Goal: Task Accomplishment & Management: Use online tool/utility

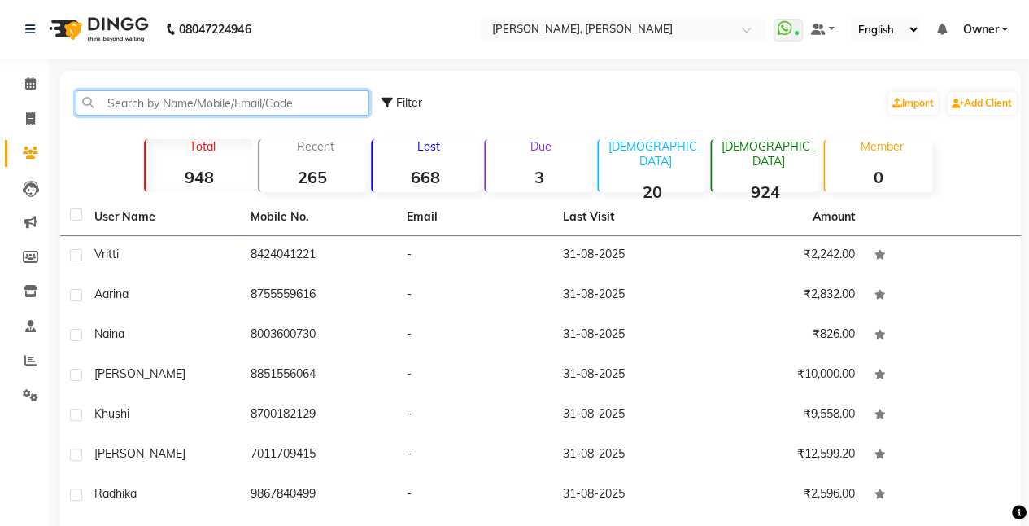
click at [166, 105] on input "text" at bounding box center [223, 102] width 294 height 25
click at [166, 103] on input "text" at bounding box center [223, 102] width 294 height 25
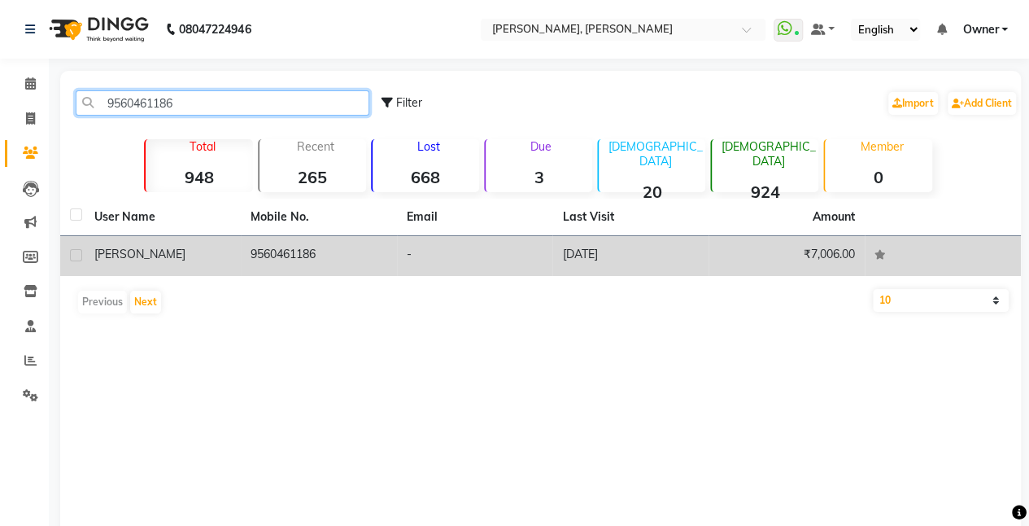
type input "9560461186"
click at [303, 251] on td "9560461186" at bounding box center [319, 256] width 156 height 40
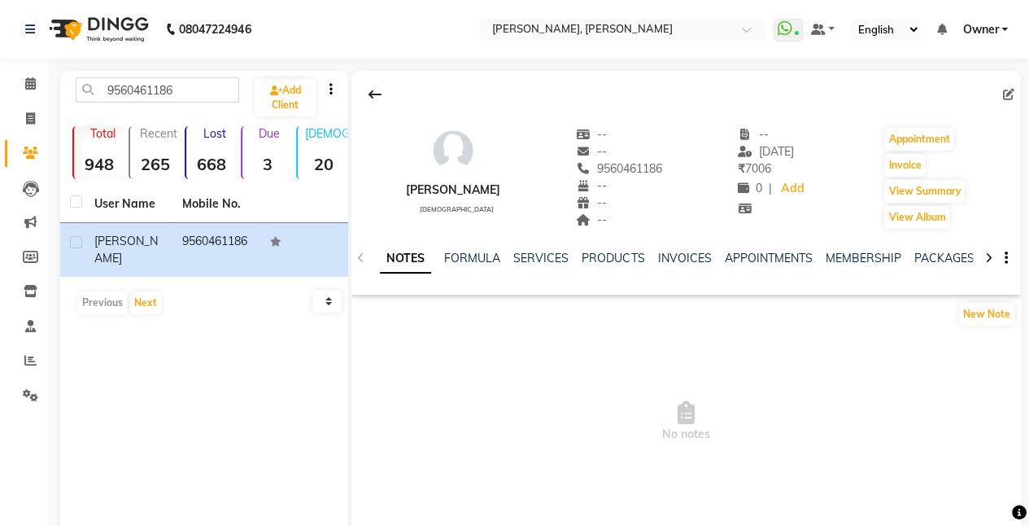
click at [555, 265] on div "SERVICES" at bounding box center [540, 258] width 55 height 17
click at [545, 260] on link "SERVICES" at bounding box center [540, 258] width 55 height 15
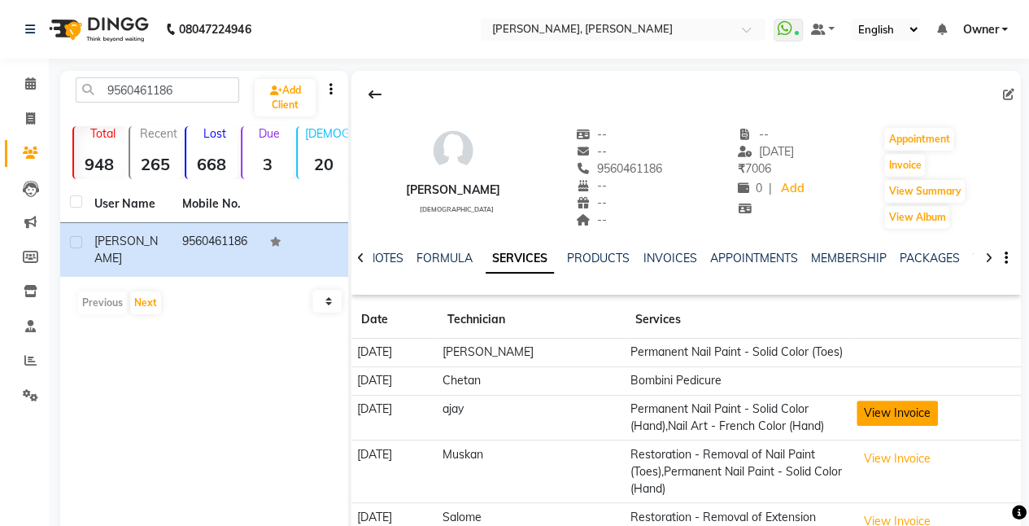
click at [877, 426] on button "View Invoice" at bounding box center [897, 412] width 81 height 25
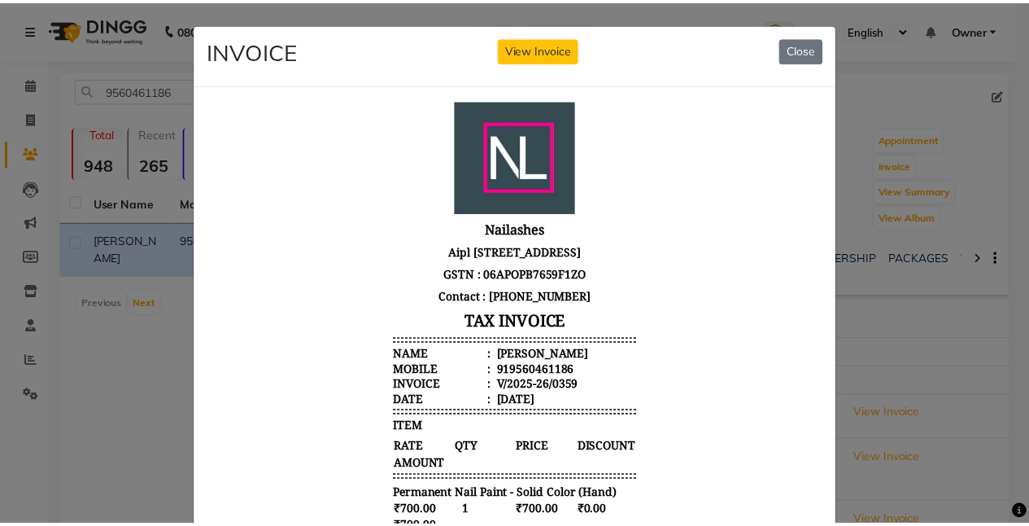
scroll to position [414, 0]
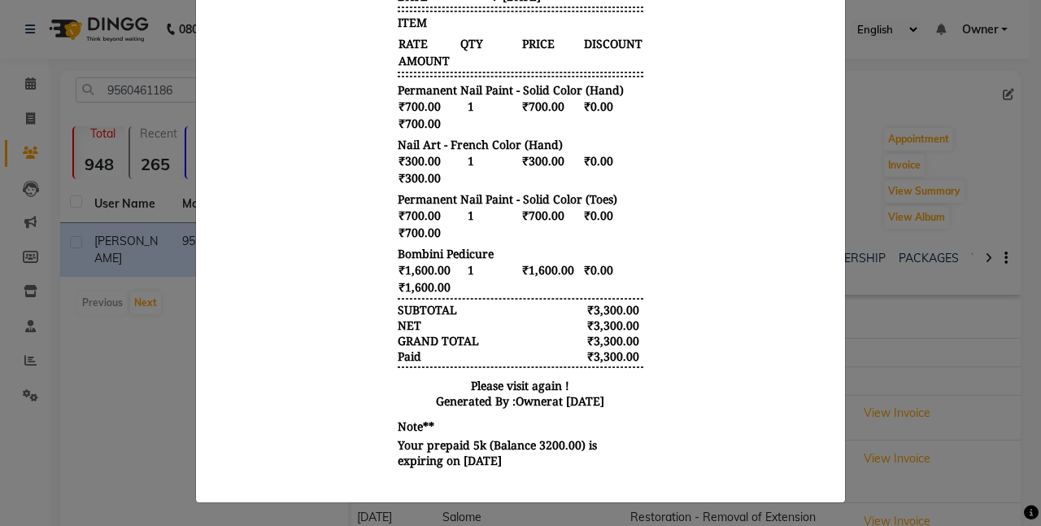
click at [868, 356] on ngb-modal-window "INVOICE View Invoice Close" at bounding box center [520, 263] width 1041 height 526
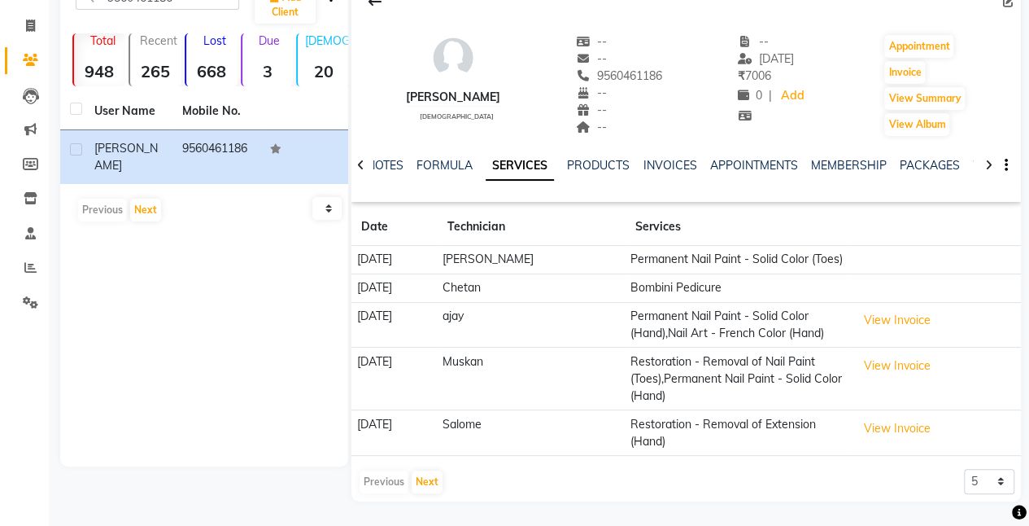
scroll to position [107, 0]
click at [895, 61] on button "Invoice" at bounding box center [904, 72] width 41 height 23
select select "service"
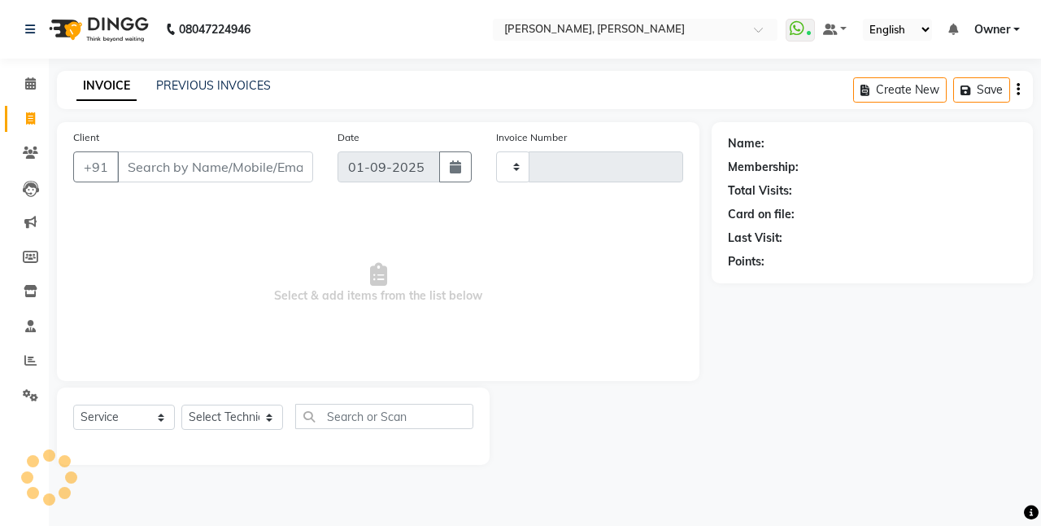
type input "0790"
select select "5749"
type input "9560461186"
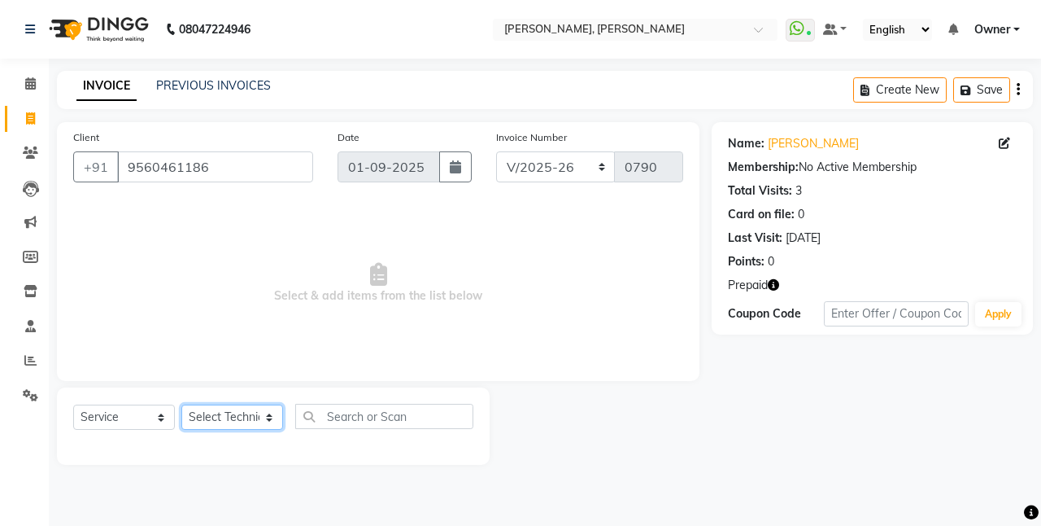
click at [237, 429] on select "Select Technician ajay [PERSON_NAME] Manager [PERSON_NAME] Owner [PERSON_NAME] …" at bounding box center [232, 416] width 102 height 25
select select "39727"
click at [181, 404] on select "Select Technician ajay [PERSON_NAME] Manager [PERSON_NAME] Owner [PERSON_NAME] …" at bounding box center [232, 416] width 102 height 25
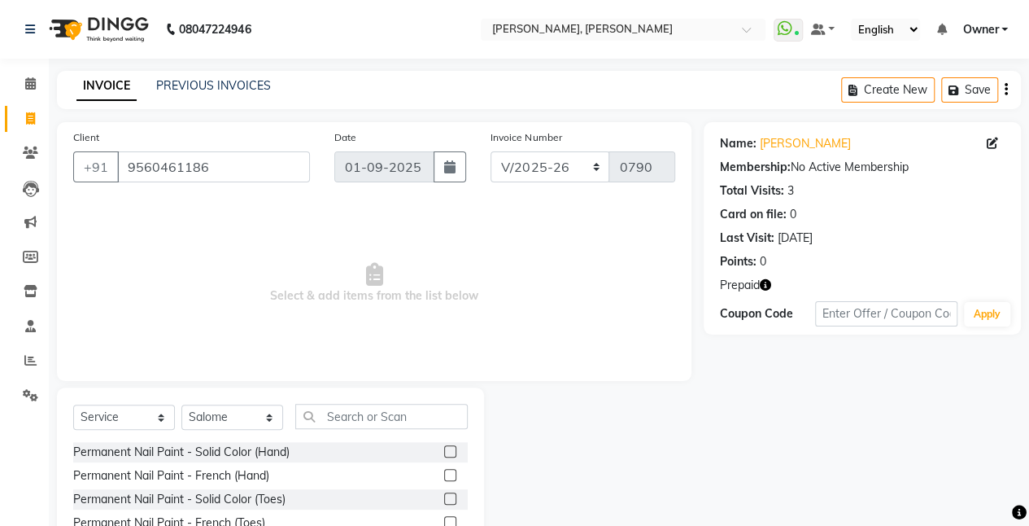
click at [444, 455] on label at bounding box center [450, 451] width 12 height 12
click at [444, 455] on input "checkbox" at bounding box center [449, 452] width 11 height 11
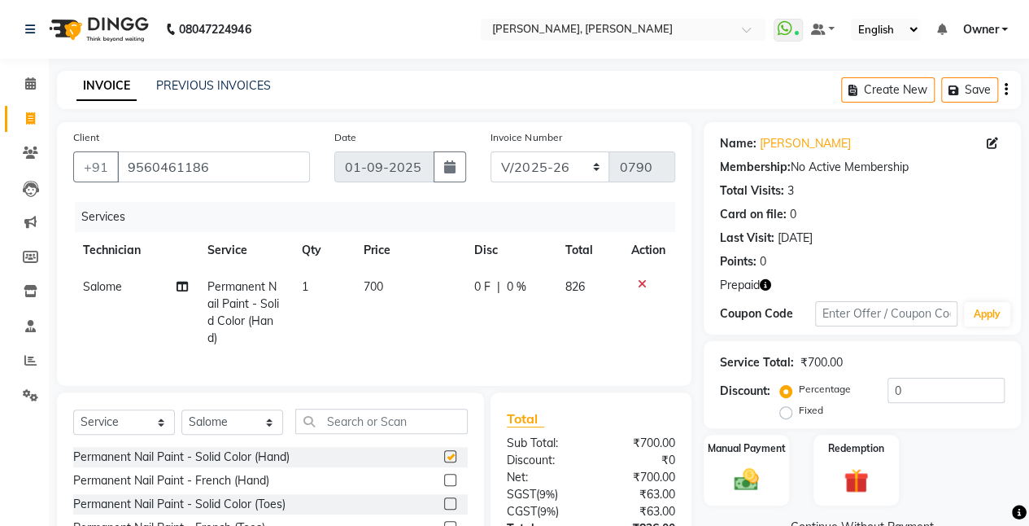
checkbox input "false"
click at [258, 434] on select "Select Technician ajay [PERSON_NAME] Manager [PERSON_NAME] Owner [PERSON_NAME] …" at bounding box center [232, 421] width 102 height 25
select select "50117"
click at [181, 421] on select "Select Technician ajay [PERSON_NAME] Manager [PERSON_NAME] Owner [PERSON_NAME] …" at bounding box center [232, 421] width 102 height 25
click at [353, 434] on input "text" at bounding box center [381, 420] width 172 height 25
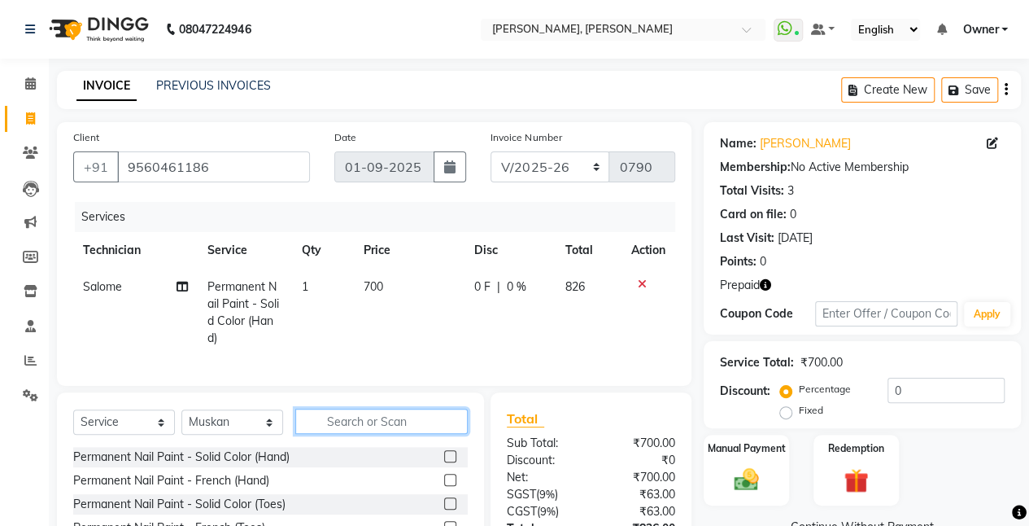
click at [353, 434] on input "text" at bounding box center [381, 420] width 172 height 25
type input "arms"
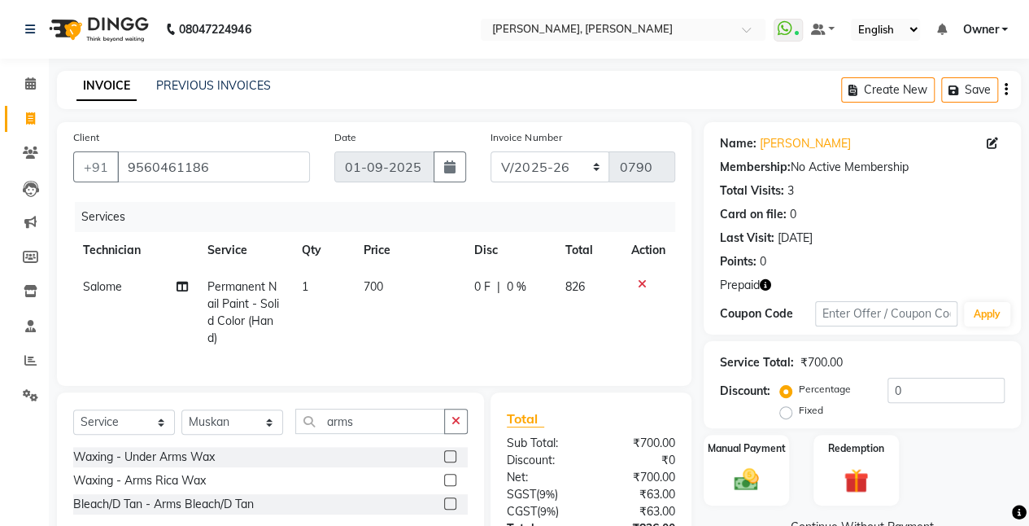
click at [452, 462] on label at bounding box center [450, 456] width 12 height 12
click at [452, 462] on input "checkbox" at bounding box center [449, 457] width 11 height 11
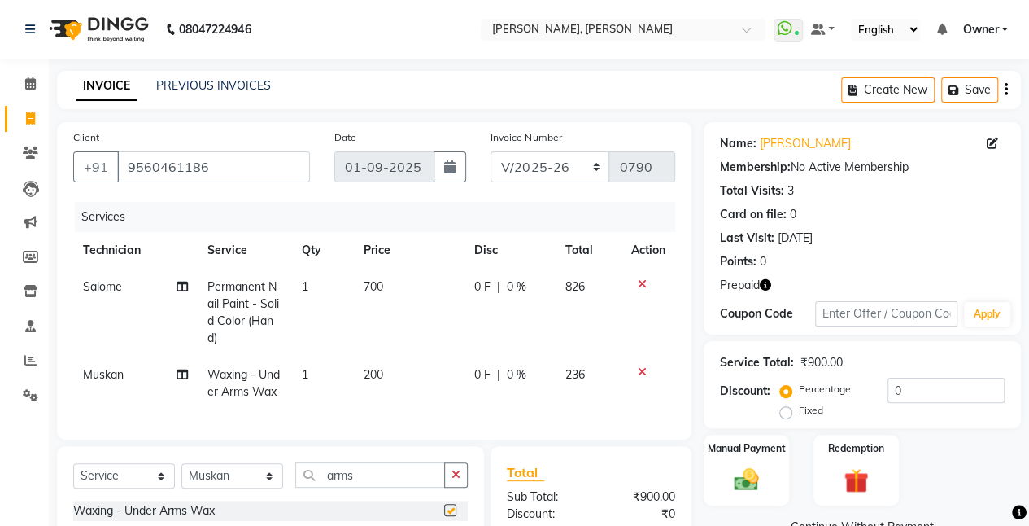
checkbox input "false"
click at [404, 487] on input "arms" at bounding box center [370, 474] width 150 height 25
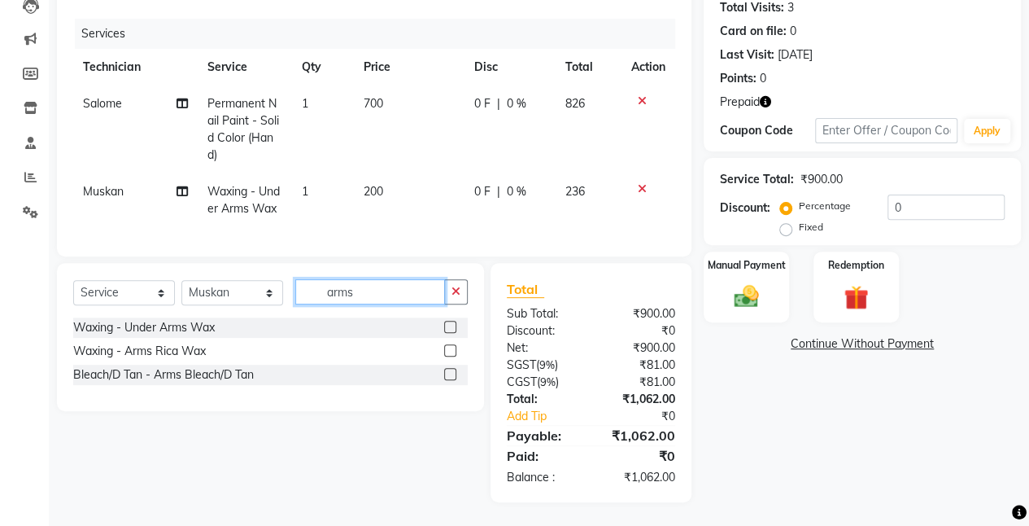
scroll to position [185, 0]
click at [452, 356] on label at bounding box center [450, 349] width 12 height 12
click at [452, 356] on input "checkbox" at bounding box center [449, 350] width 11 height 11
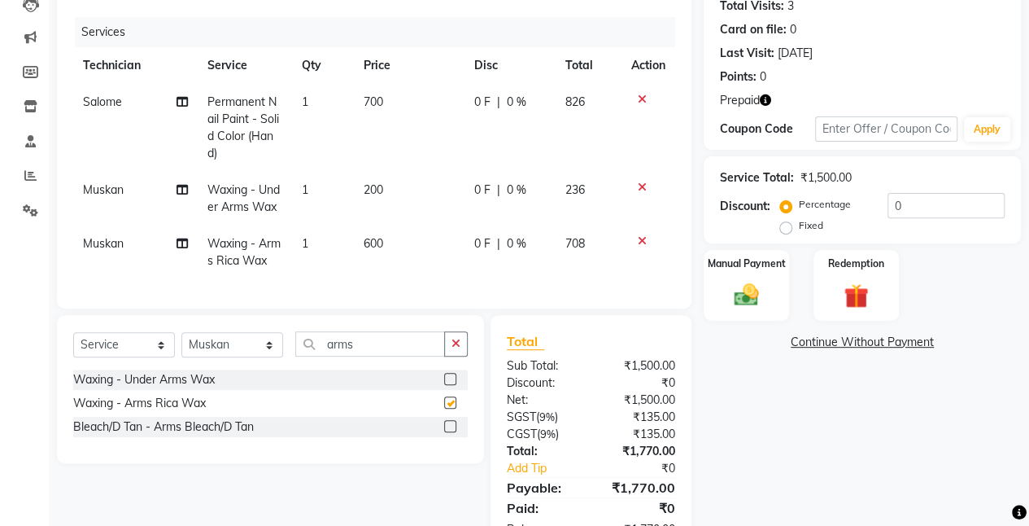
checkbox input "false"
click at [403, 356] on input "arms" at bounding box center [370, 343] width 150 height 25
type input "a"
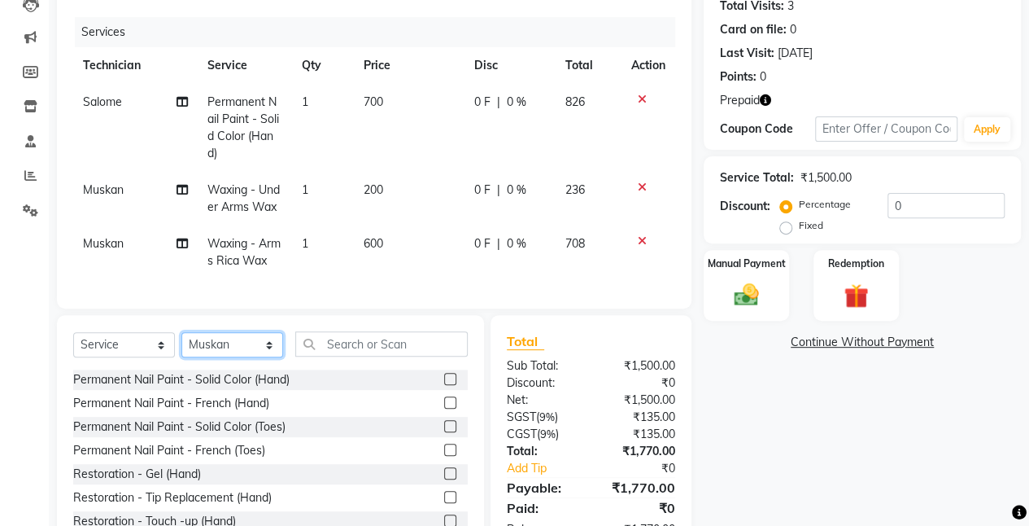
click at [269, 353] on select "Select Technician ajay [PERSON_NAME] Manager [PERSON_NAME] Owner [PERSON_NAME] …" at bounding box center [232, 344] width 102 height 25
select select "40522"
click at [181, 344] on select "Select Technician ajay [PERSON_NAME] Manager [PERSON_NAME] Owner [PERSON_NAME] …" at bounding box center [232, 344] width 102 height 25
click at [363, 356] on input "text" at bounding box center [381, 343] width 172 height 25
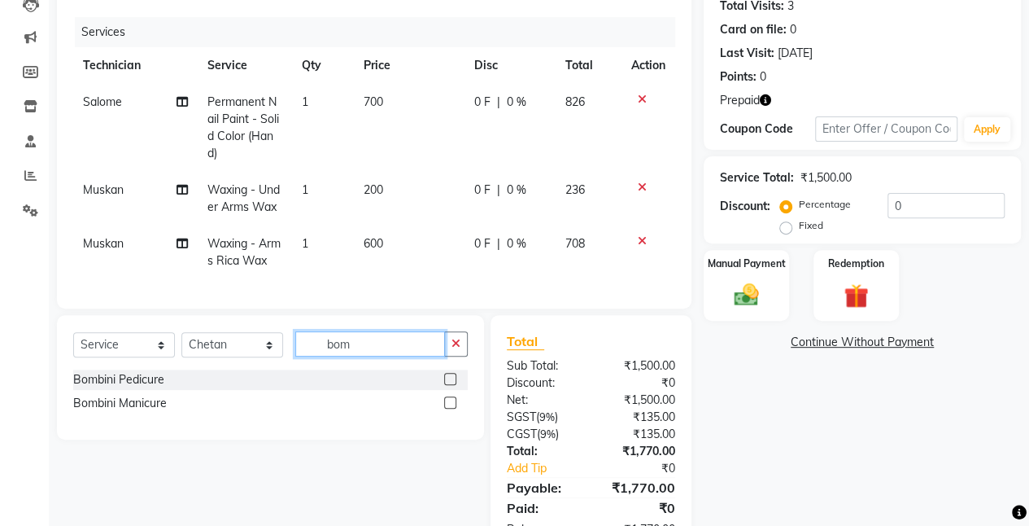
type input "bom"
click at [452, 382] on div at bounding box center [456, 379] width 24 height 20
click at [452, 385] on label at bounding box center [450, 379] width 12 height 12
click at [452, 385] on input "checkbox" at bounding box center [449, 379] width 11 height 11
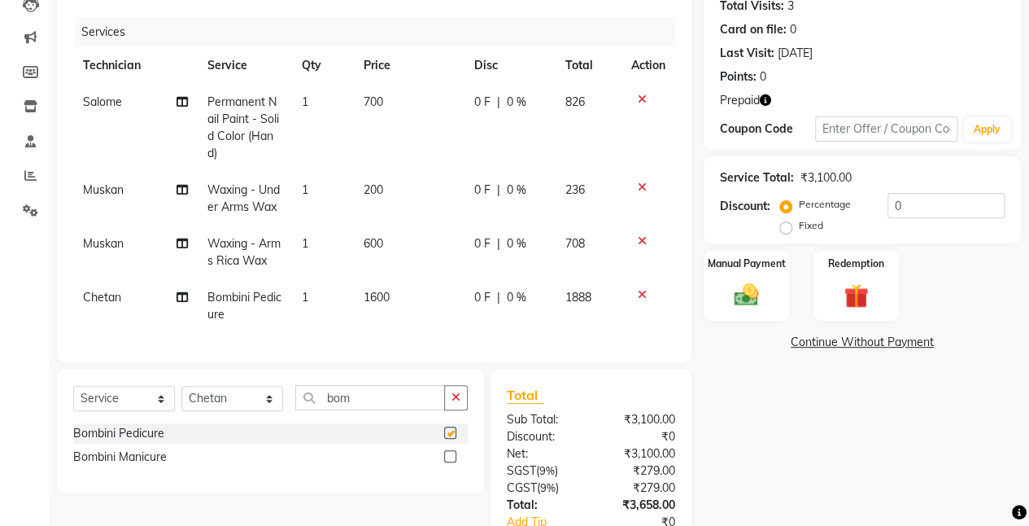
checkbox input "false"
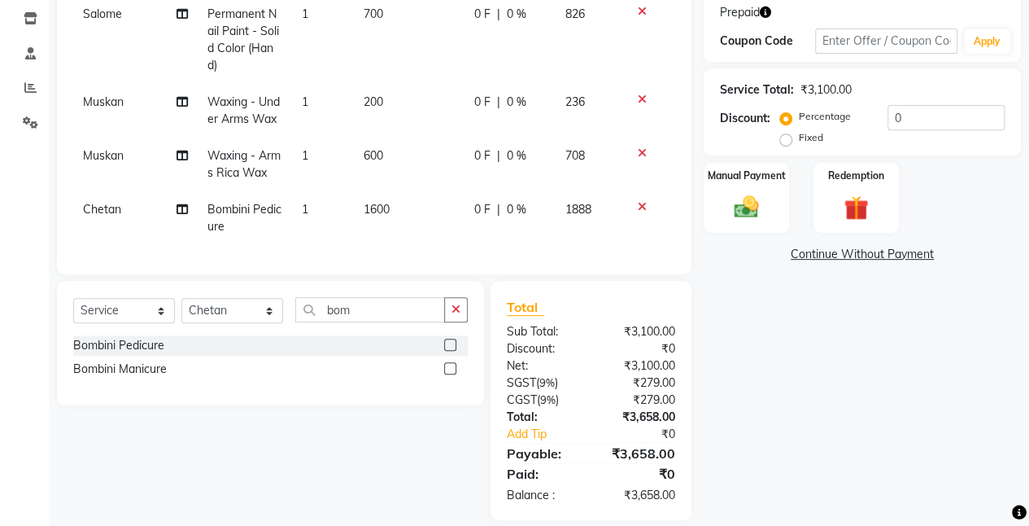
scroll to position [274, 0]
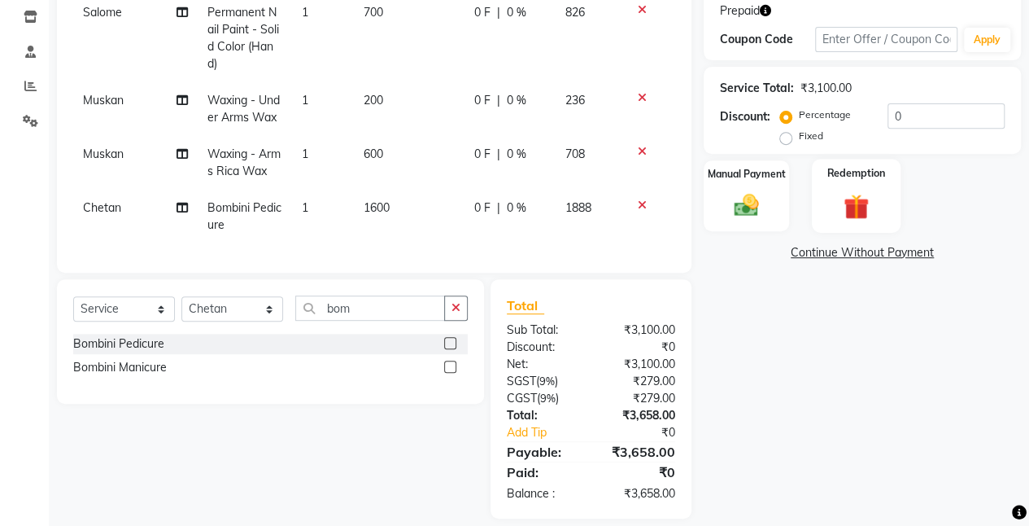
click at [819, 189] on div "Redemption" at bounding box center [856, 196] width 89 height 74
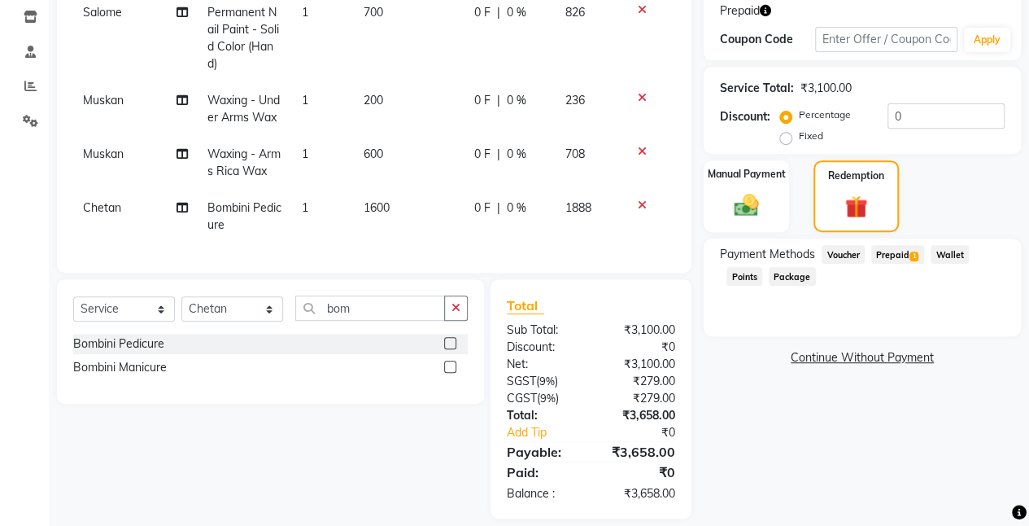
click at [893, 257] on span "Prepaid 1" at bounding box center [897, 254] width 53 height 19
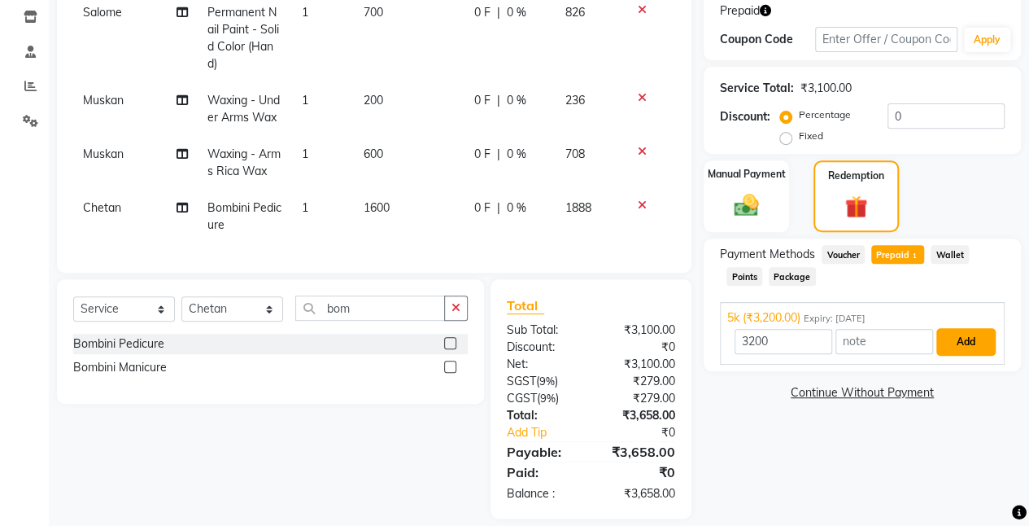
click at [958, 338] on button "Add" at bounding box center [966, 342] width 59 height 28
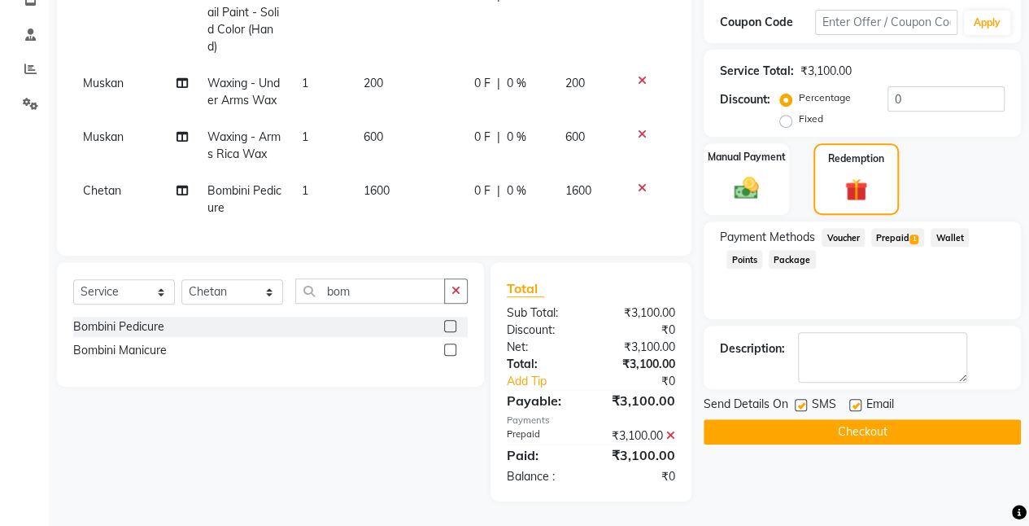
scroll to position [303, 0]
click at [746, 468] on div "Name: [PERSON_NAME] Membership: No Active Membership Total Visits: 3 Card on fi…" at bounding box center [869, 166] width 330 height 670
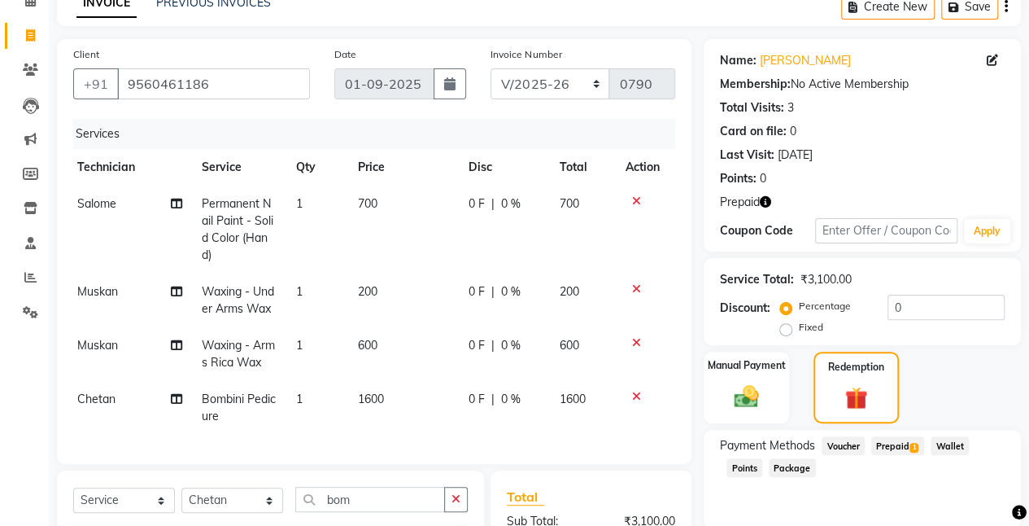
scroll to position [84, 0]
click at [420, 426] on td "1600" at bounding box center [403, 407] width 111 height 54
select select "40522"
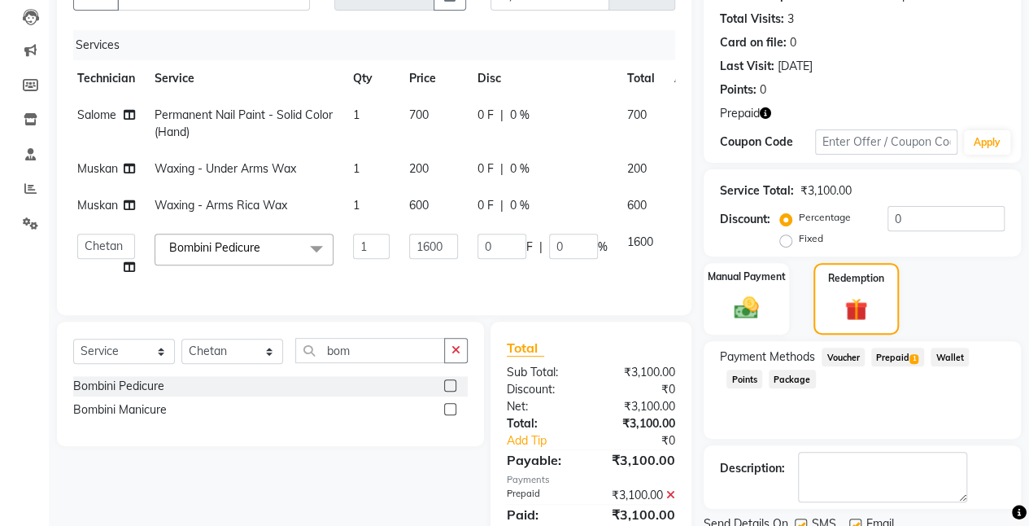
scroll to position [242, 0]
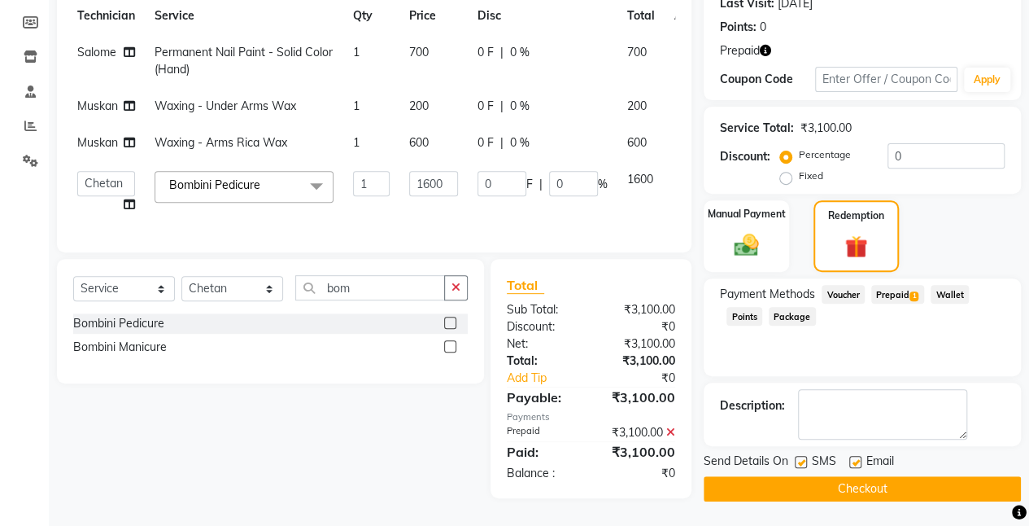
click at [753, 476] on button "Checkout" at bounding box center [862, 488] width 317 height 25
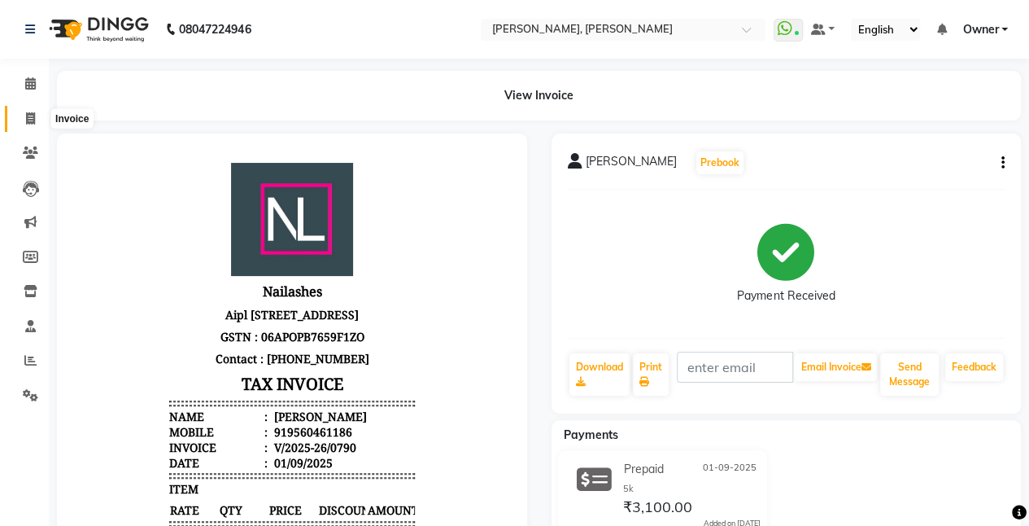
click at [27, 124] on icon at bounding box center [30, 118] width 9 height 12
select select "service"
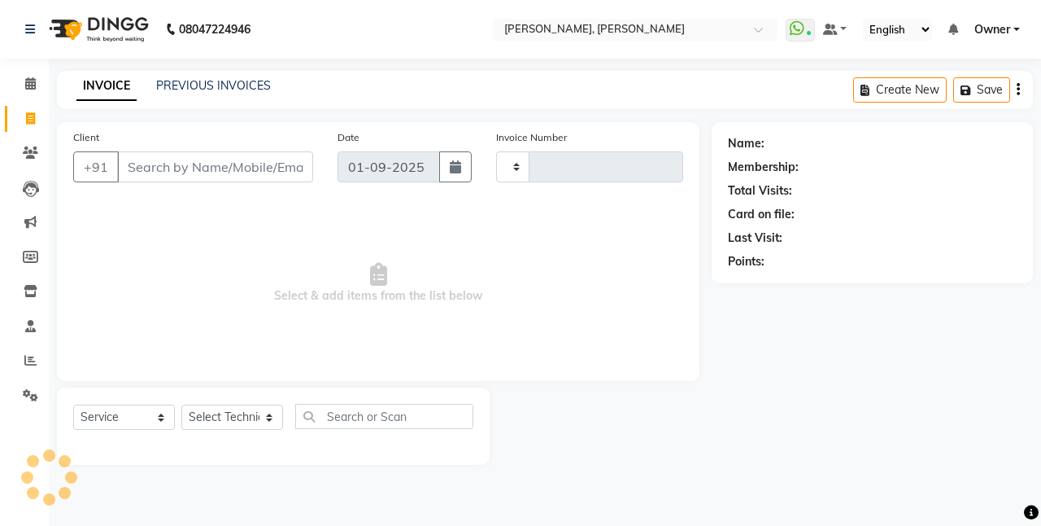
type input "0791"
select select "5749"
